Goal: Transaction & Acquisition: Purchase product/service

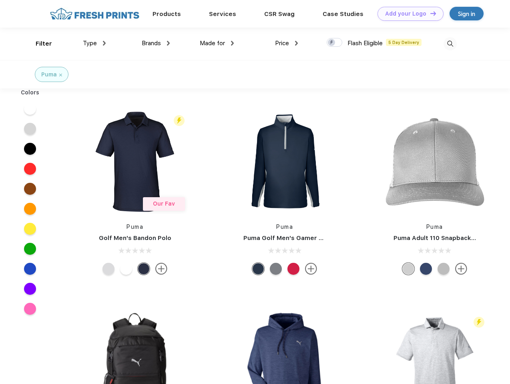
click at [407, 14] on link "Add your Logo Design Tool" at bounding box center [410, 14] width 66 height 14
click at [0, 0] on div "Design Tool" at bounding box center [0, 0] width 0 height 0
click at [429, 13] on link "Add your Logo Design Tool" at bounding box center [410, 14] width 66 height 14
click at [38, 44] on div "Filter" at bounding box center [44, 43] width 16 height 9
click at [94, 43] on span "Type" at bounding box center [90, 43] width 14 height 7
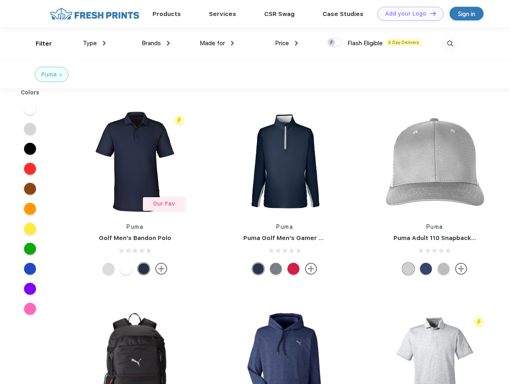
click at [156, 43] on span "Brands" at bounding box center [151, 43] width 19 height 7
click at [217, 43] on span "Made for" at bounding box center [212, 43] width 25 height 7
click at [286, 43] on span "Price" at bounding box center [282, 43] width 14 height 7
click at [334, 43] on div at bounding box center [334, 42] width 16 height 9
click at [332, 43] on input "checkbox" at bounding box center [328, 40] width 5 height 5
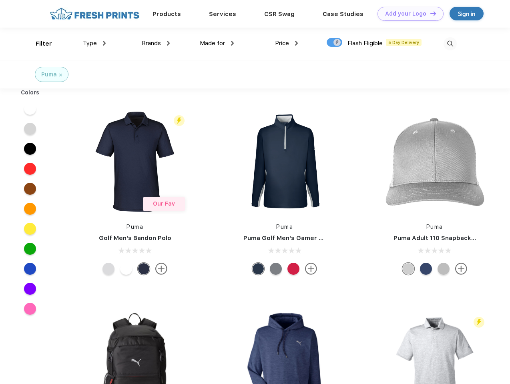
click at [450, 44] on img at bounding box center [449, 43] width 13 height 13
